Goal: Navigation & Orientation: Find specific page/section

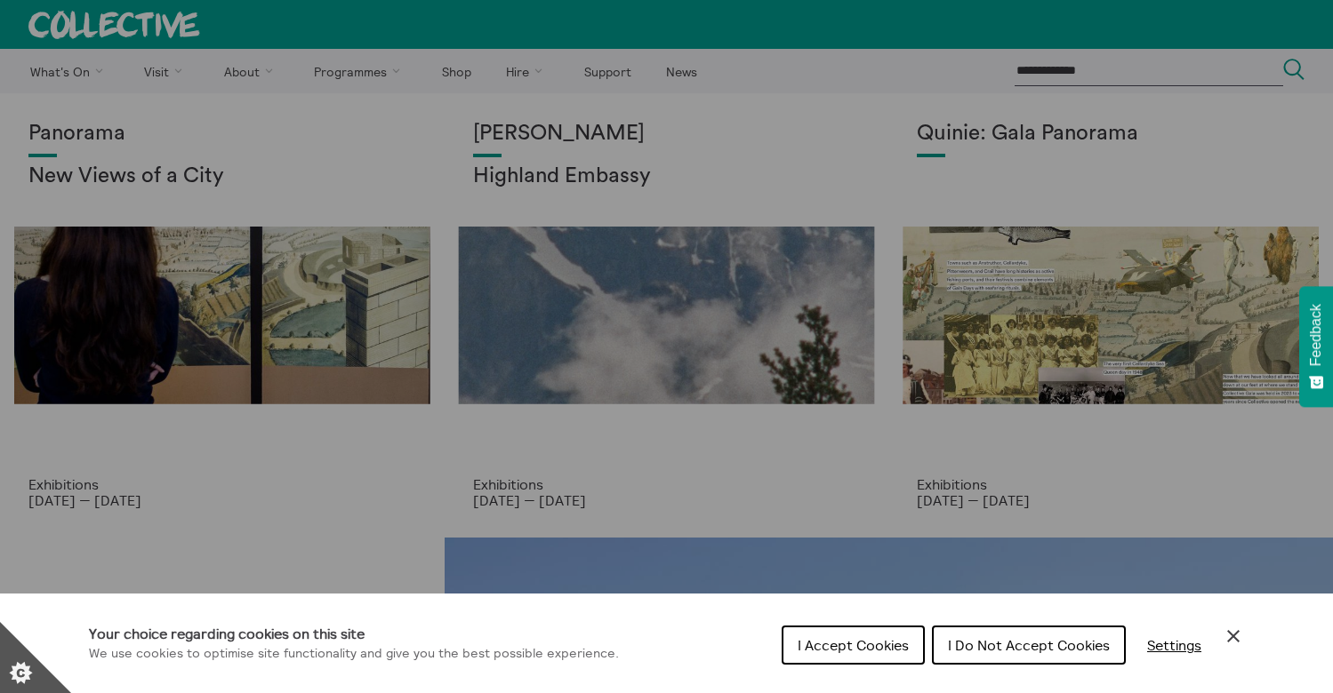
click at [980, 635] on button "I Do Not Accept Cookies" at bounding box center [1029, 645] width 194 height 39
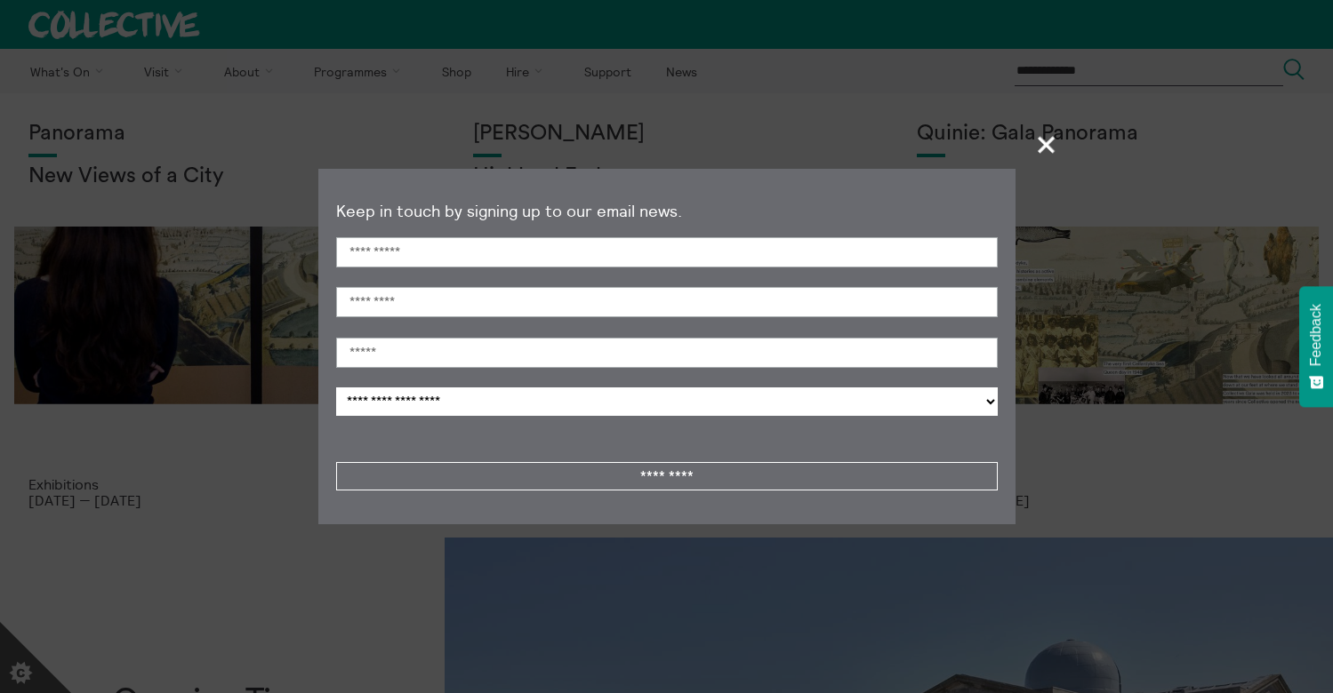
click at [1043, 144] on span "+" at bounding box center [1047, 144] width 52 height 52
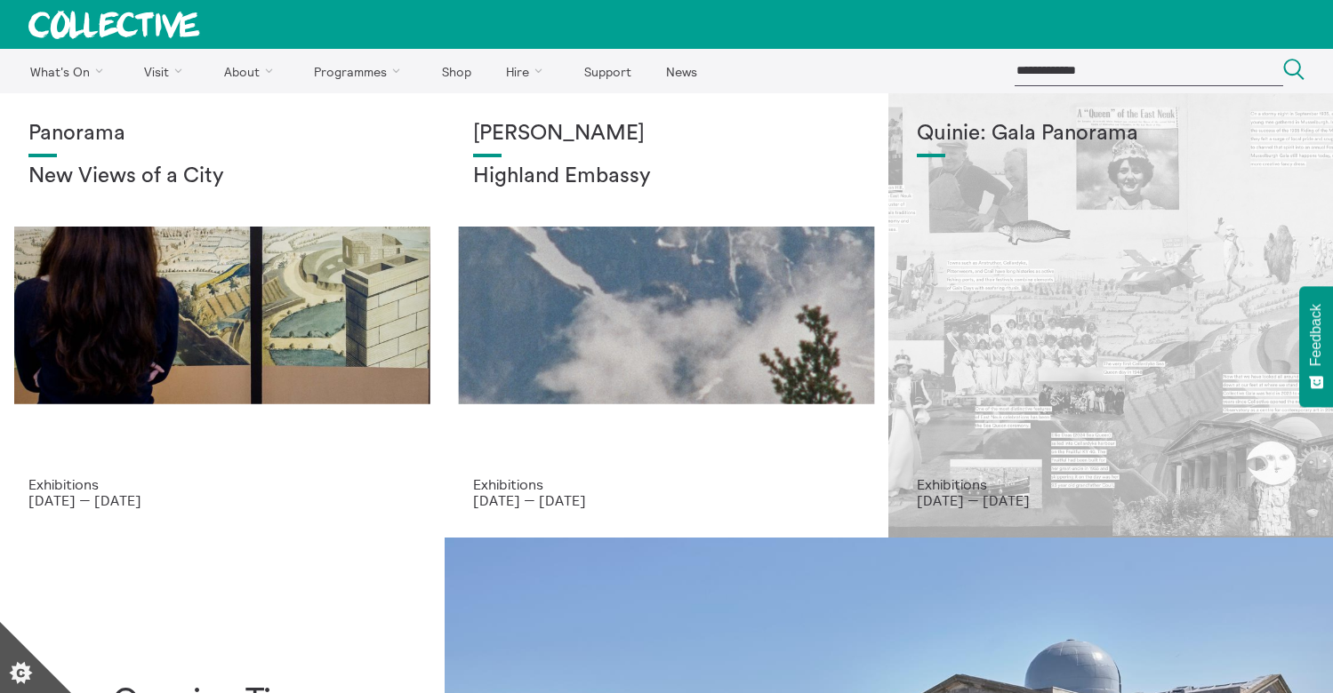
click at [983, 498] on p "7 Sept 2025 — 12 Oct 2025" at bounding box center [1111, 500] width 388 height 16
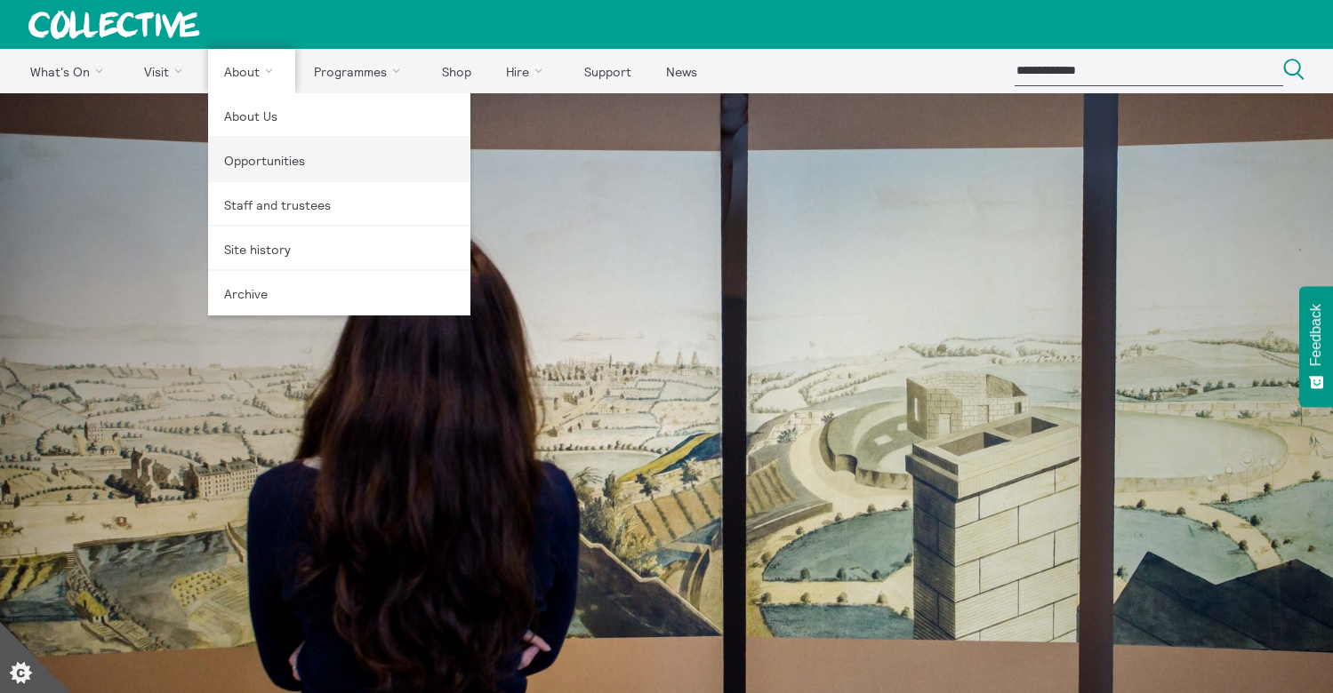
click at [262, 148] on link "Opportunities" at bounding box center [339, 160] width 262 height 44
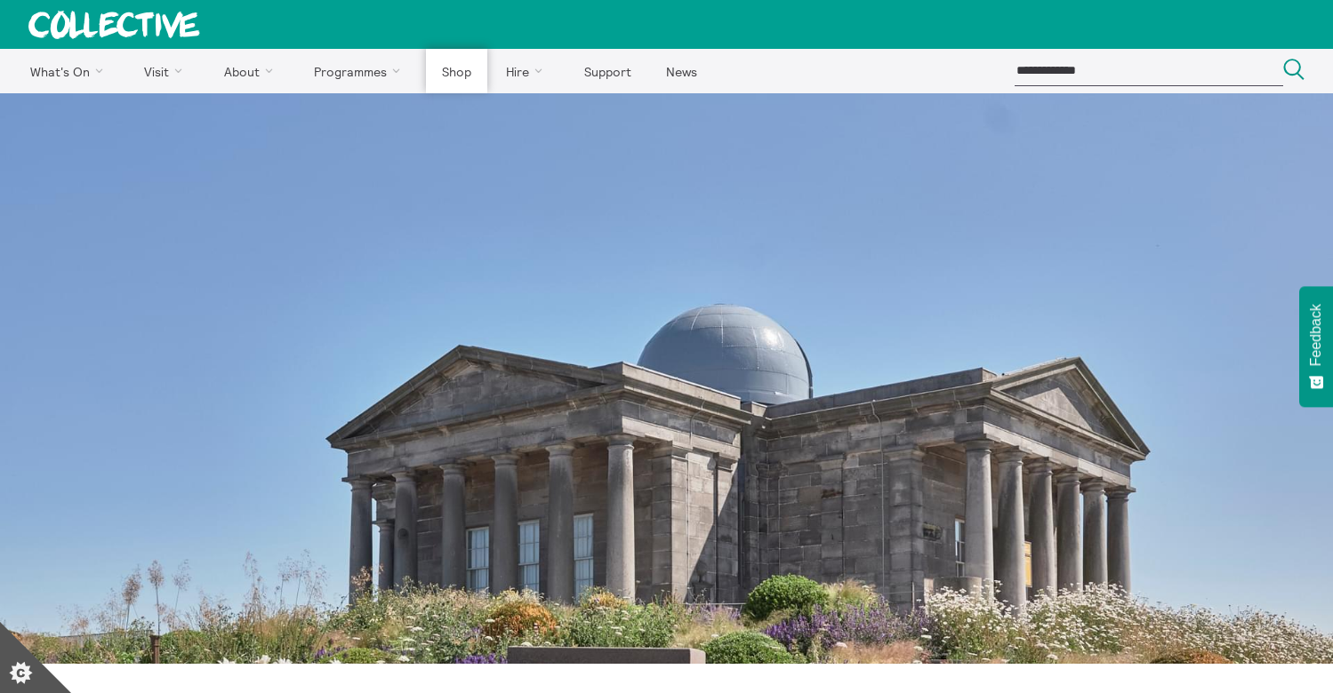
click at [457, 68] on link "Shop" at bounding box center [456, 71] width 60 height 44
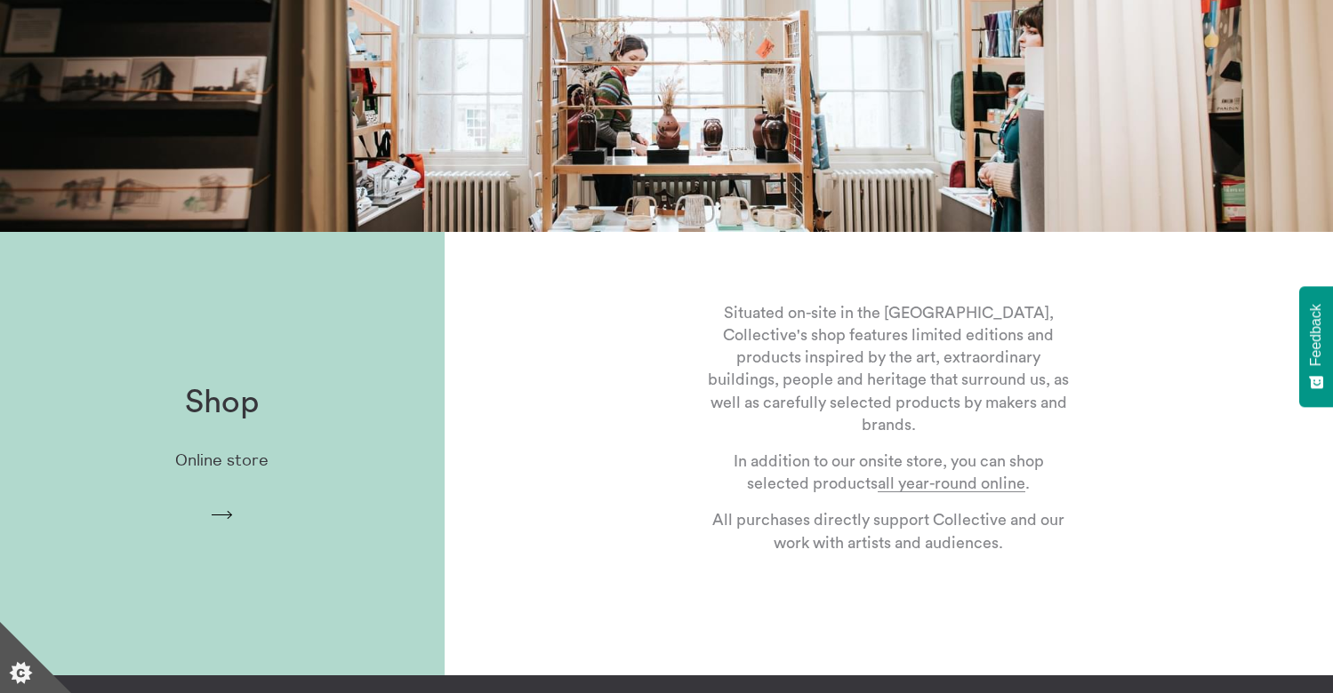
scroll to position [356, 0]
